Goal: Task Accomplishment & Management: Complete application form

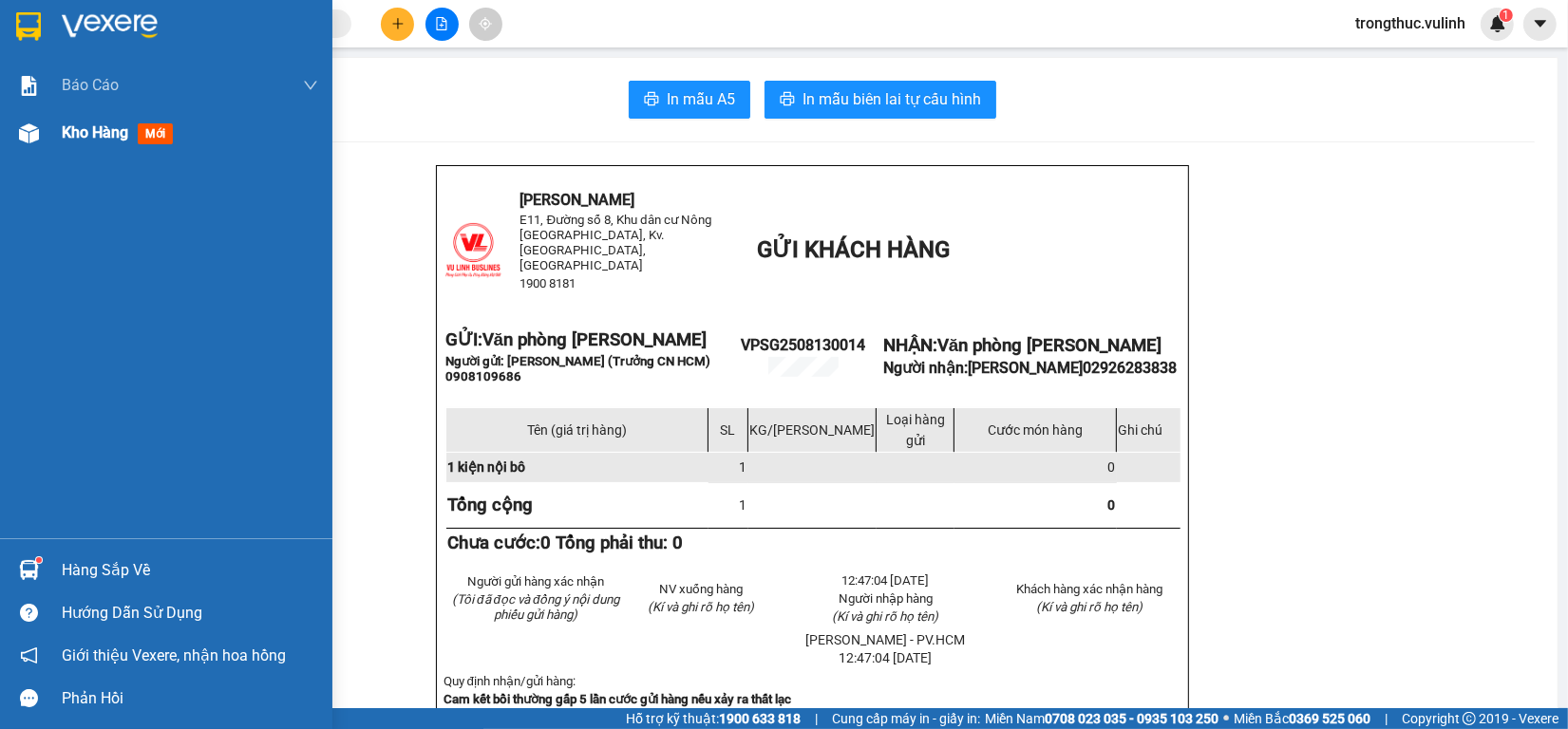
click at [26, 145] on div at bounding box center [29, 133] width 33 height 33
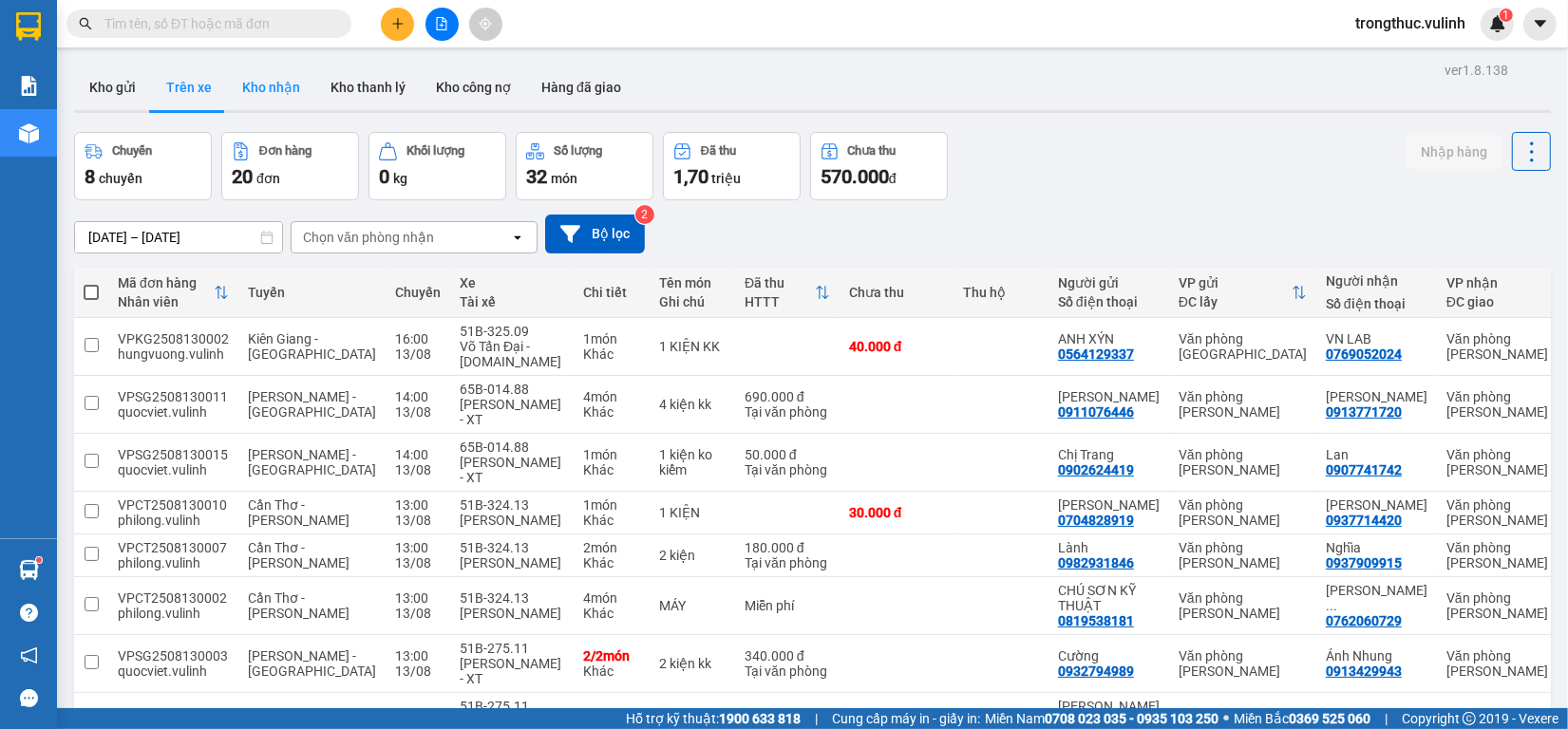
click at [275, 88] on button "Kho nhận" at bounding box center [271, 87] width 88 height 45
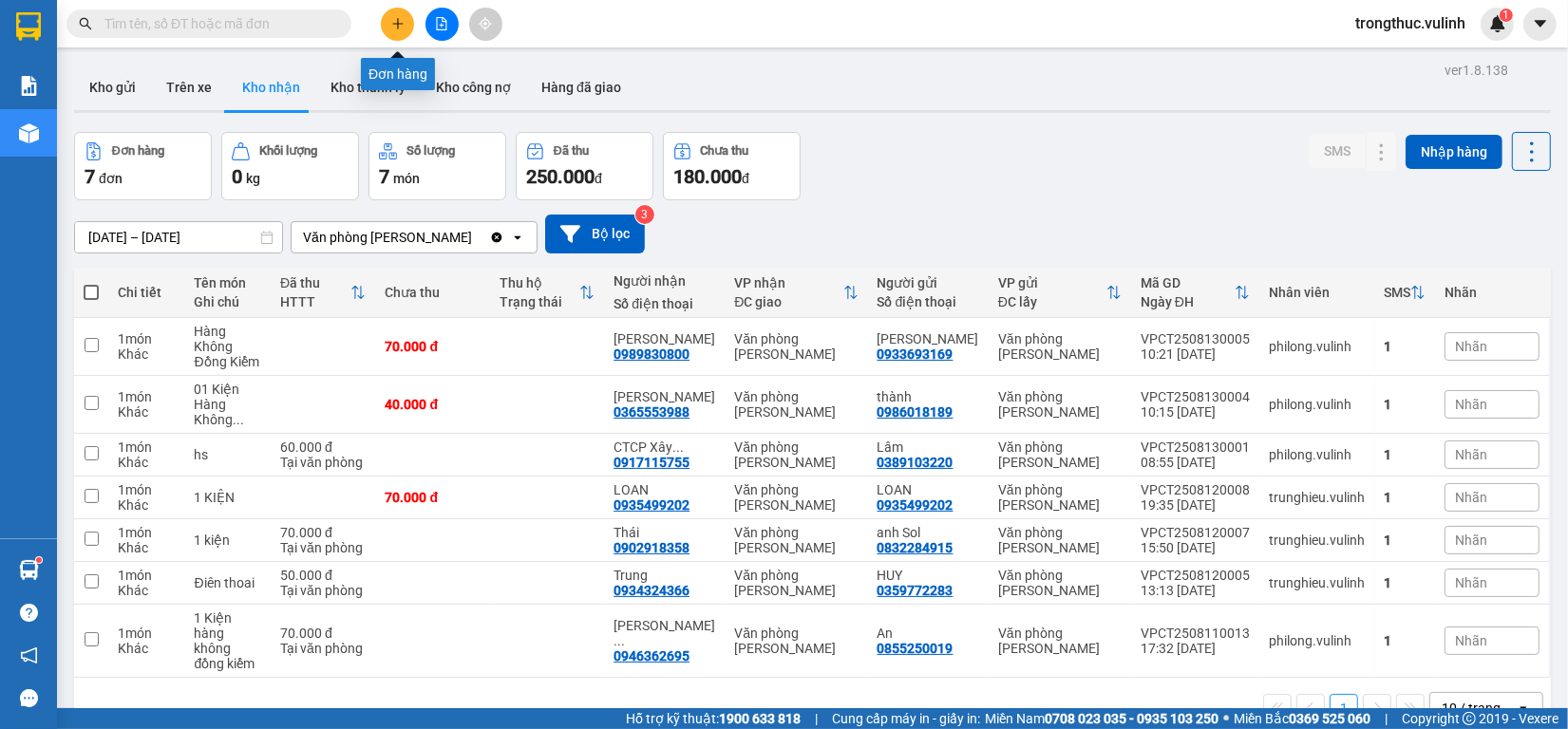
click at [386, 30] on button at bounding box center [397, 24] width 33 height 33
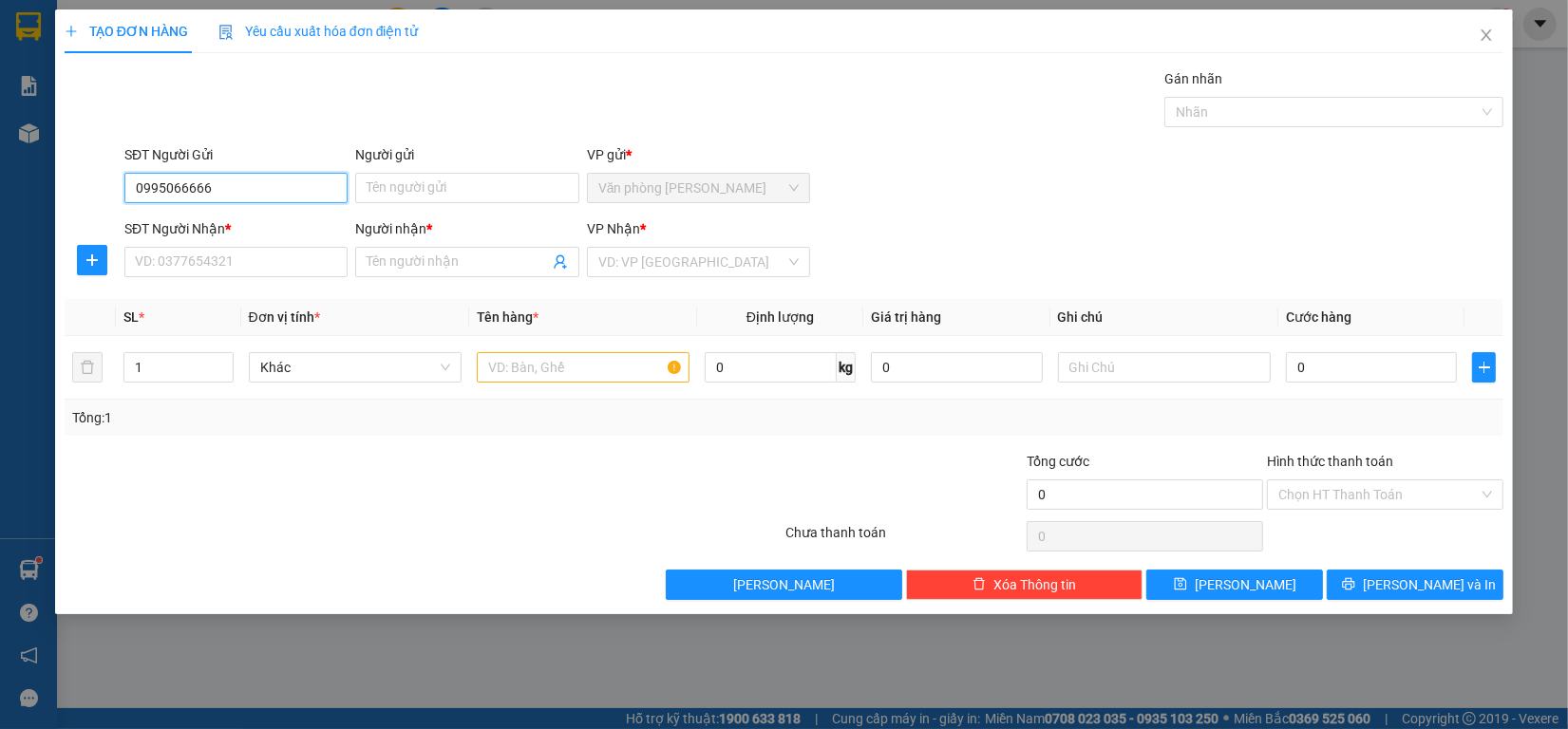
click at [291, 190] on input "0995066666" at bounding box center [236, 187] width 223 height 30
click at [309, 193] on input "0995066666" at bounding box center [236, 187] width 223 height 30
type input "099506666"
click at [306, 193] on input "099506666" at bounding box center [236, 187] width 223 height 30
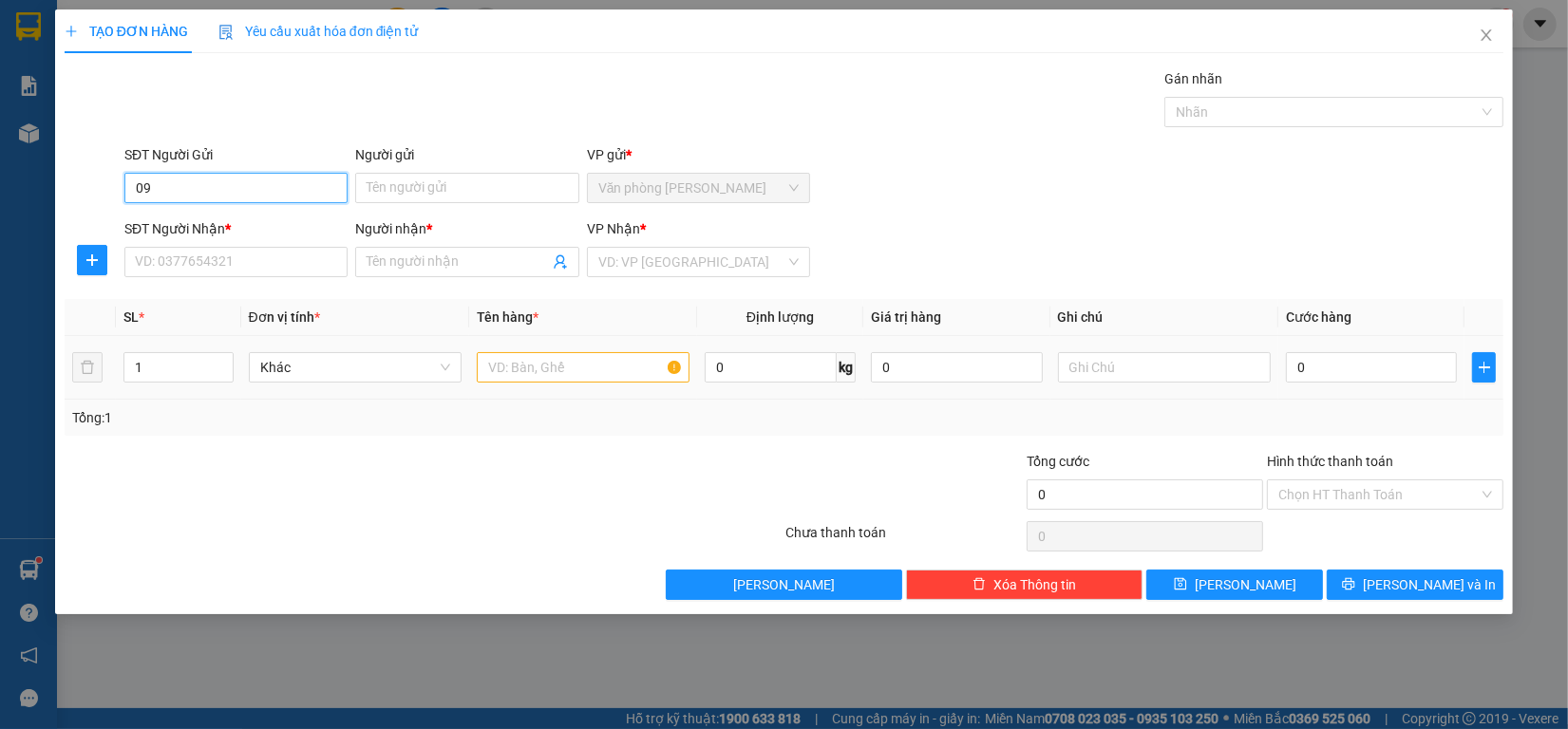
type input "0"
click at [259, 223] on div "0947974777 - [PERSON_NAME]" at bounding box center [236, 227] width 200 height 21
type input "0947974777"
type input "[PERSON_NAME]"
type input "0939038585"
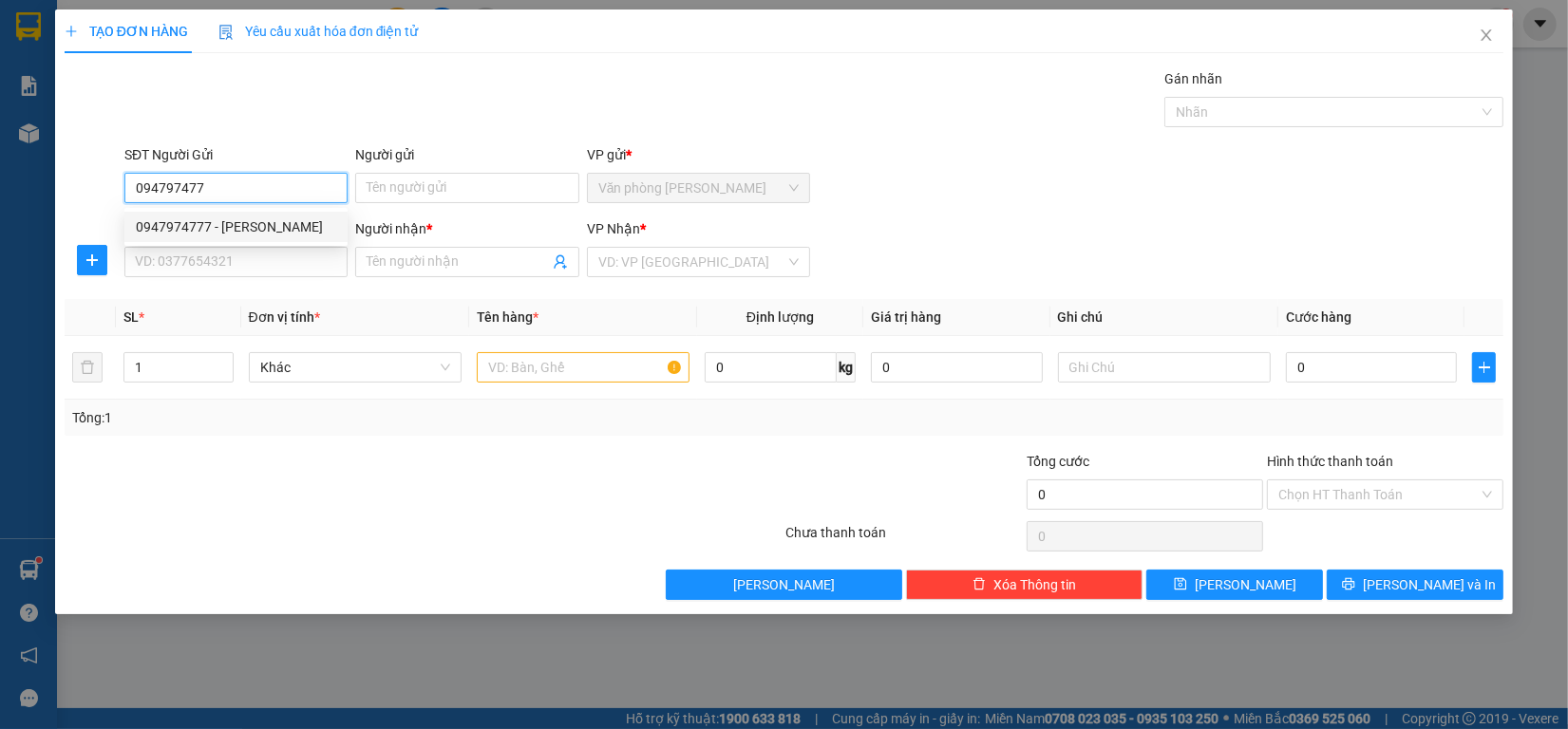
type input "[PERSON_NAME]"
type input "50.000"
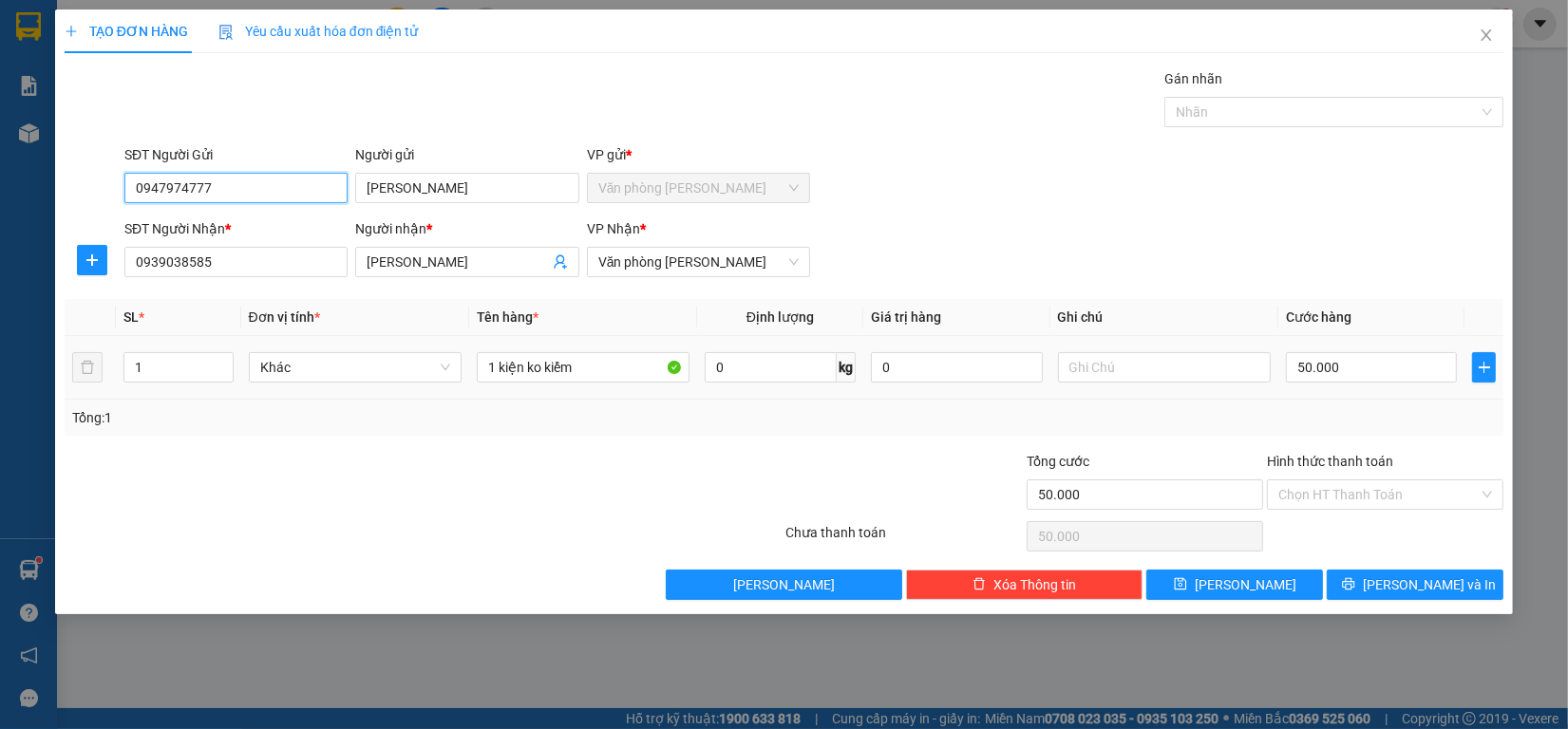
type input "0947974777"
click at [1259, 337] on div "Transit Pickup Surcharge Ids Transit Deliver Surcharge Ids Transit Deliver Surc…" at bounding box center [784, 334] width 1439 height 531
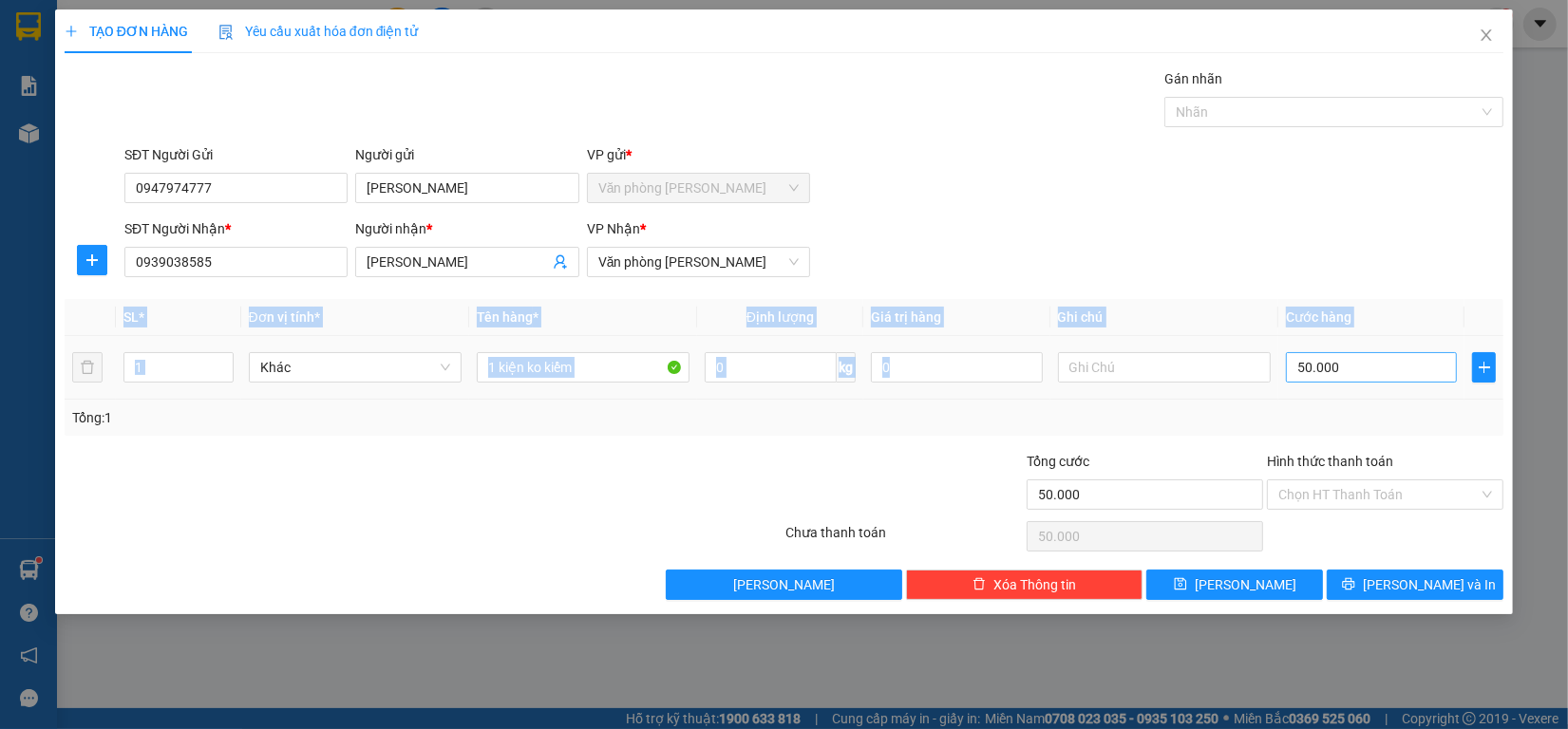
click at [1318, 370] on input "50.000" at bounding box center [1372, 367] width 172 height 30
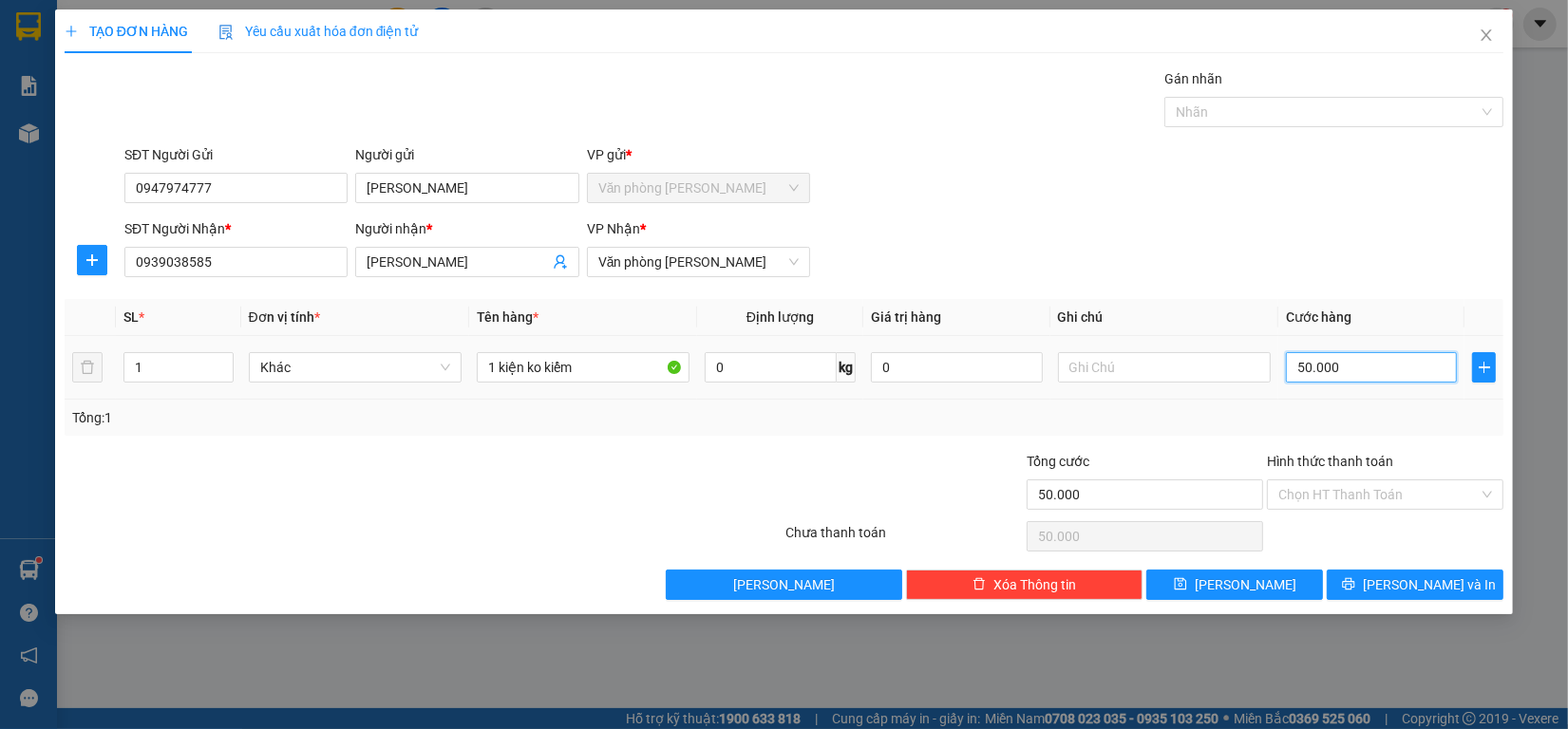
click at [1318, 370] on input "50.000" at bounding box center [1372, 367] width 172 height 30
type input "0"
type input "60"
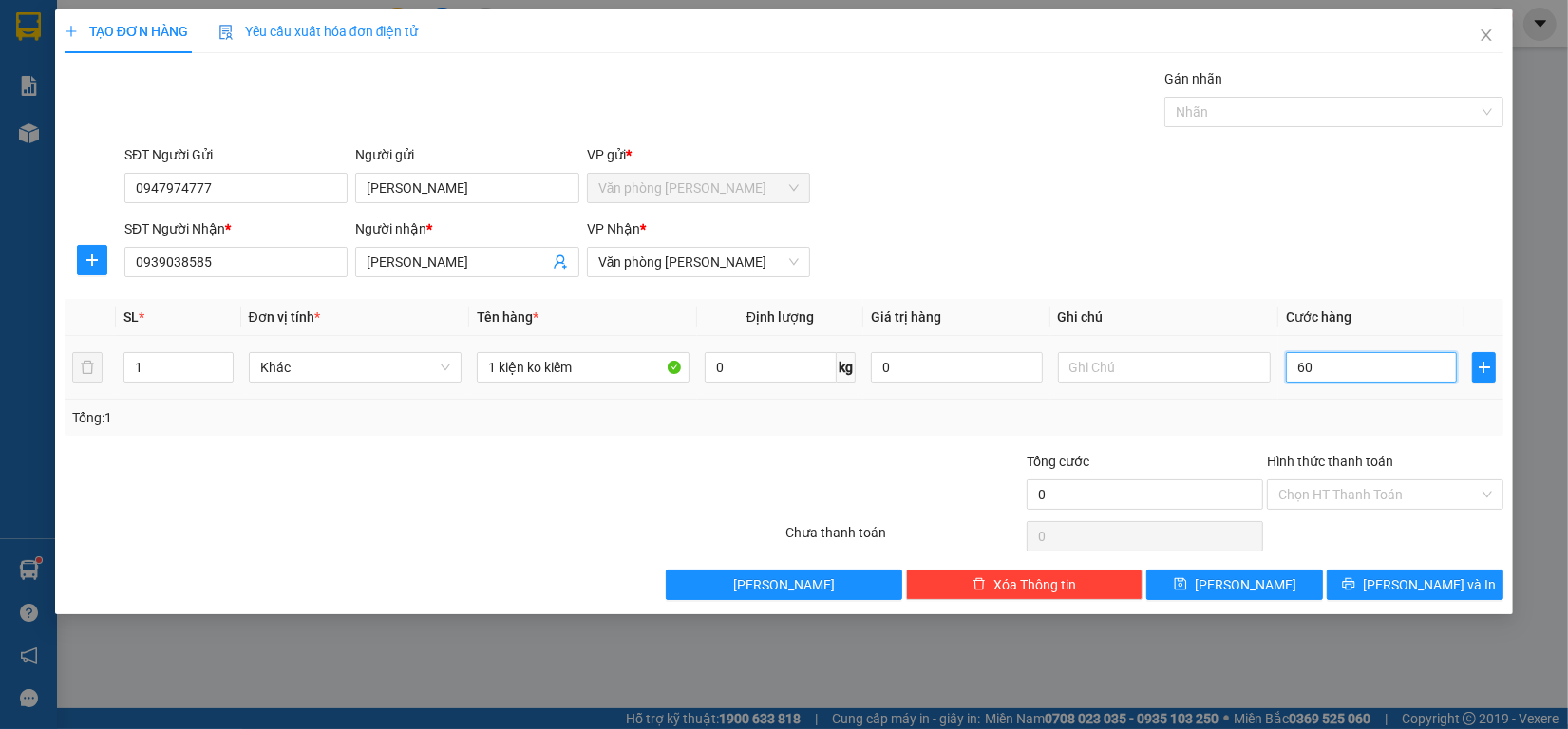
type input "60"
type input "600"
type input "6.000"
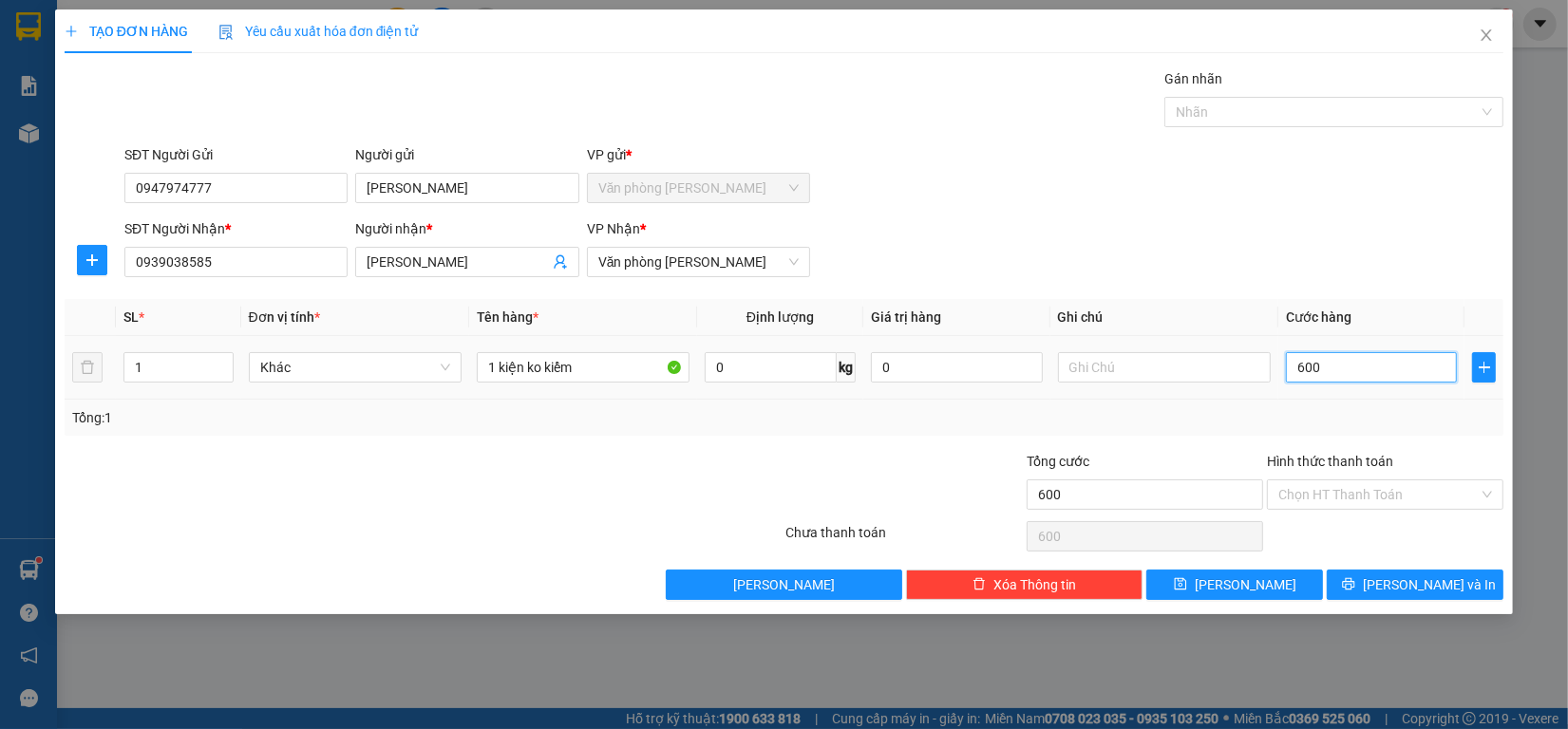
type input "6.000"
type input "60.000"
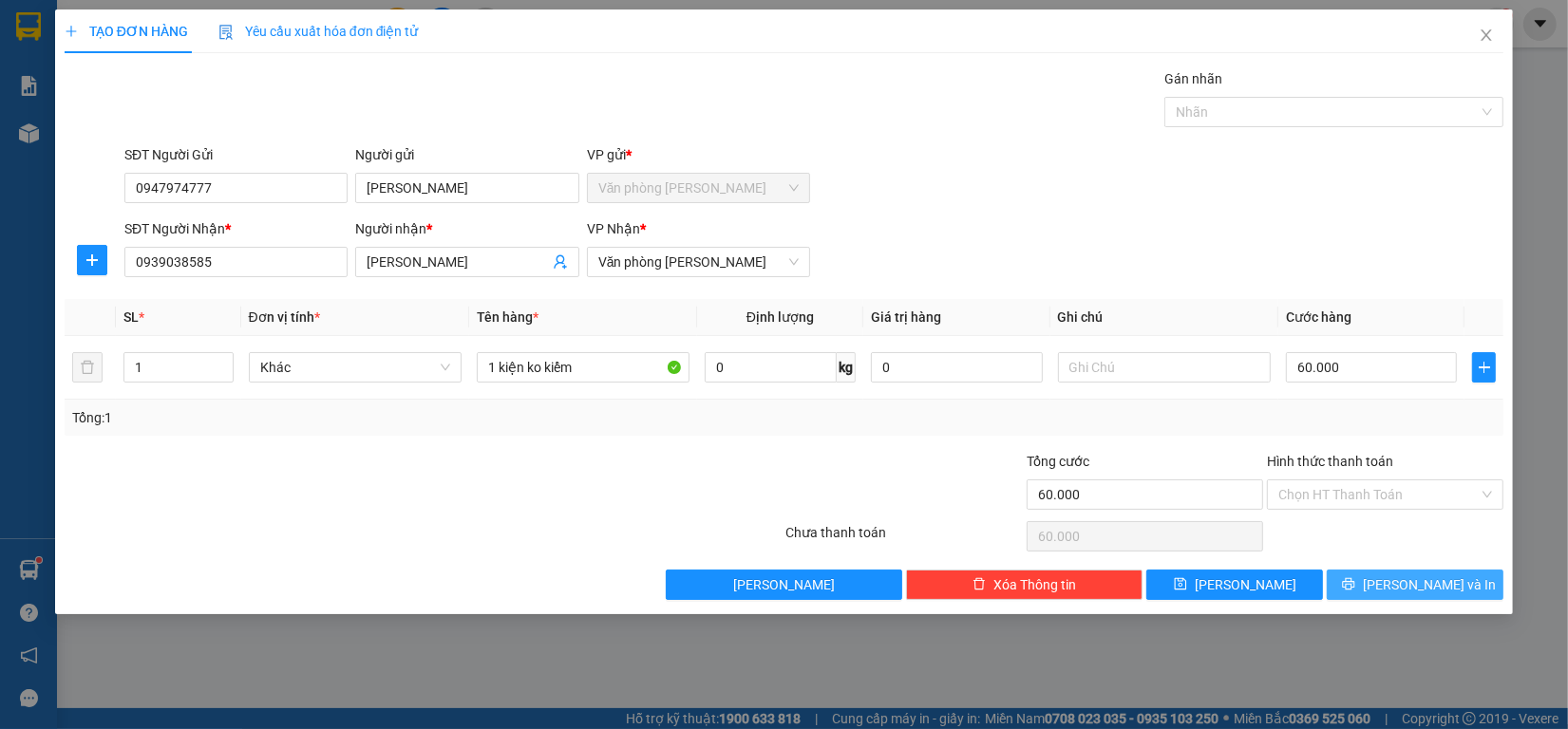
click at [1453, 586] on button "[PERSON_NAME] và In" at bounding box center [1414, 584] width 177 height 30
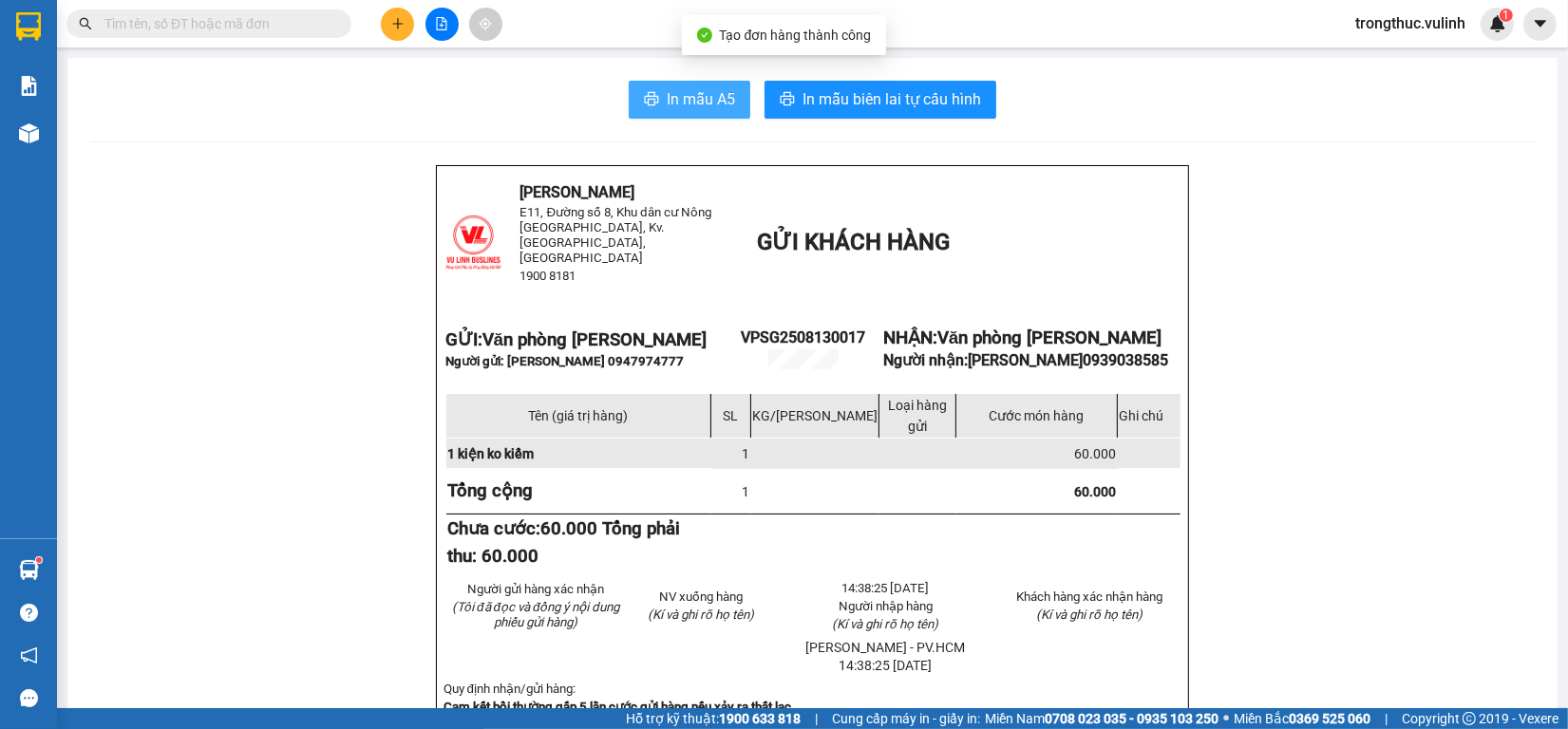
click at [667, 97] on span "In mẫu A5" at bounding box center [700, 98] width 69 height 24
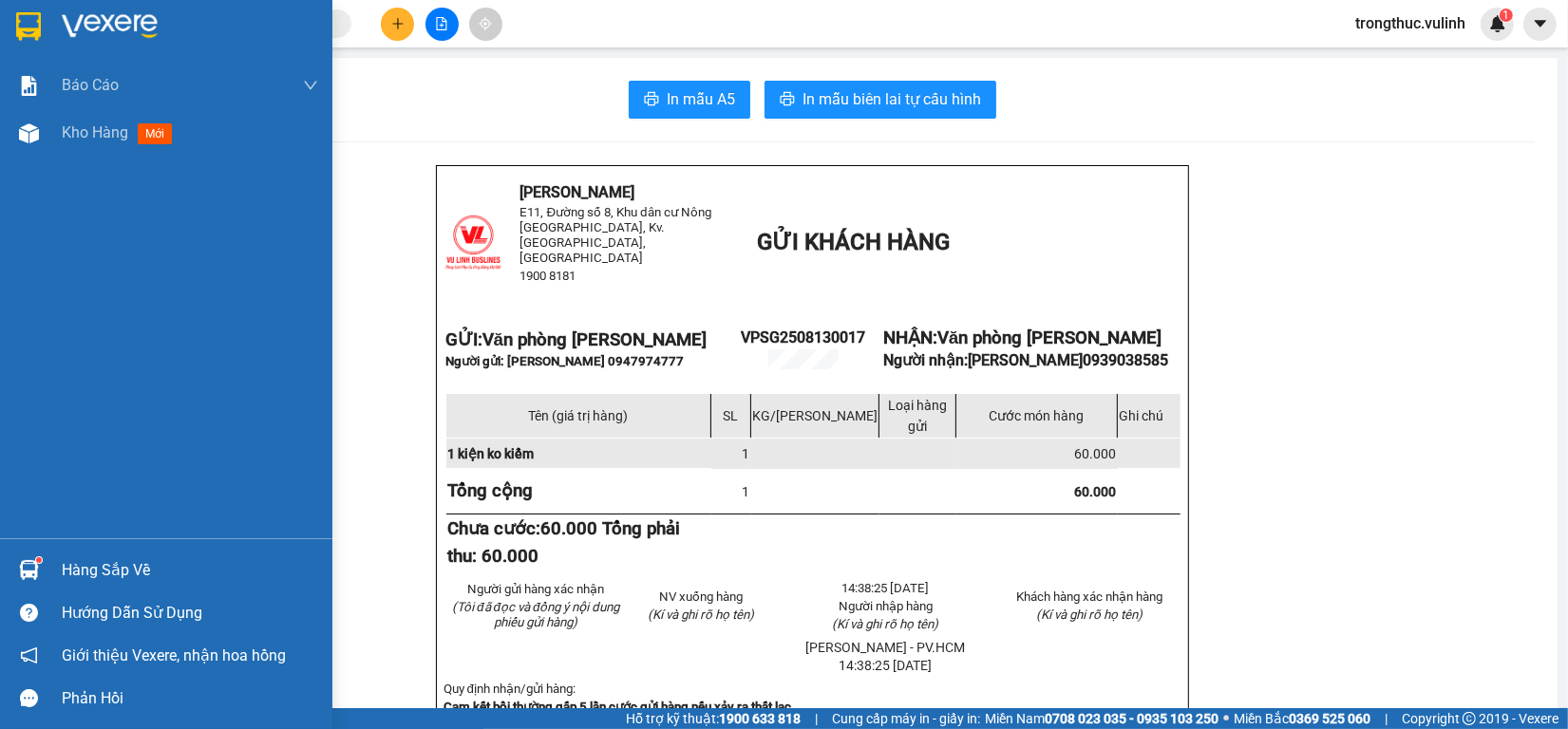
click at [57, 158] on div "Báo cáo BC hàng tồn (trạm) Báo cáo dòng tiền (nhân viên) Báo cáo dòng tiền (trạ…" at bounding box center [166, 299] width 332 height 476
click at [50, 150] on div "Kho hàng mới" at bounding box center [166, 132] width 332 height 47
